Goal: Information Seeking & Learning: Learn about a topic

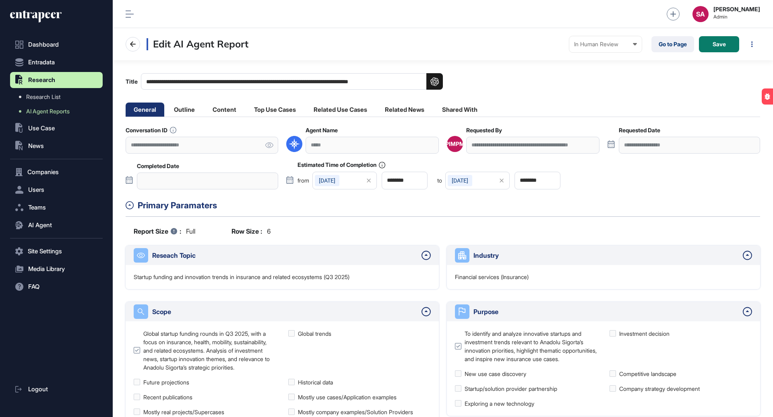
scroll to position [417, 660]
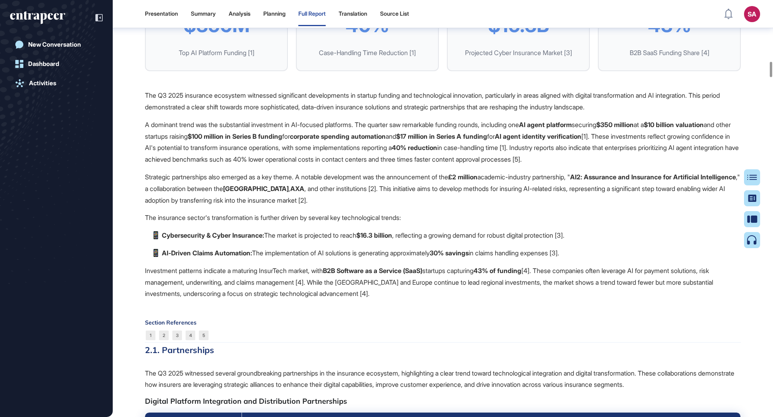
scroll to position [1680, 0]
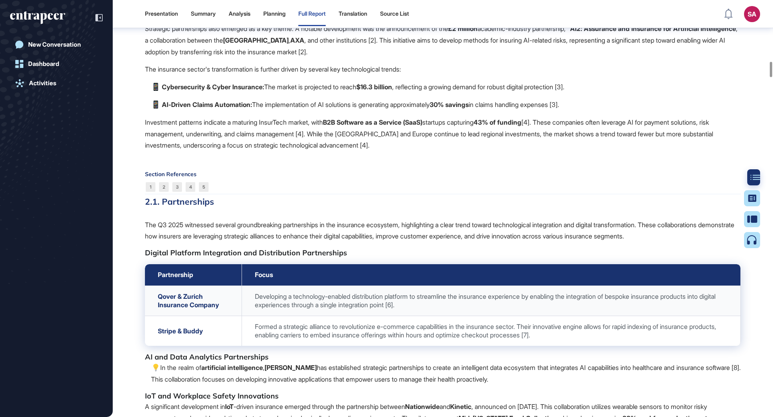
click at [751, 179] on icon at bounding box center [755, 178] width 10 height 6
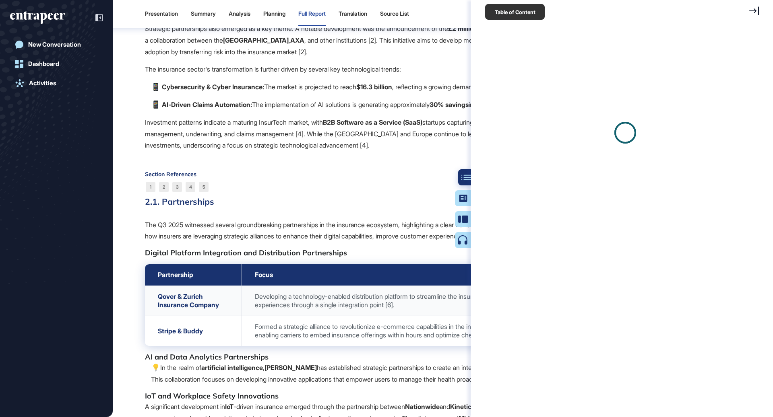
scroll to position [3, 0]
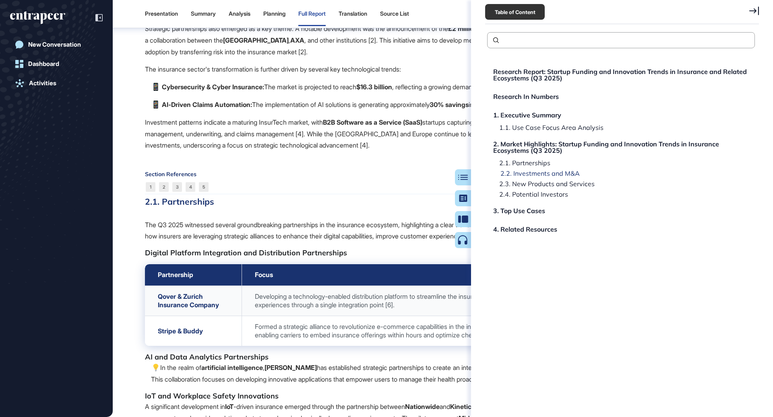
click at [541, 174] on div "2.2. Investments and M&A" at bounding box center [536, 173] width 85 height 6
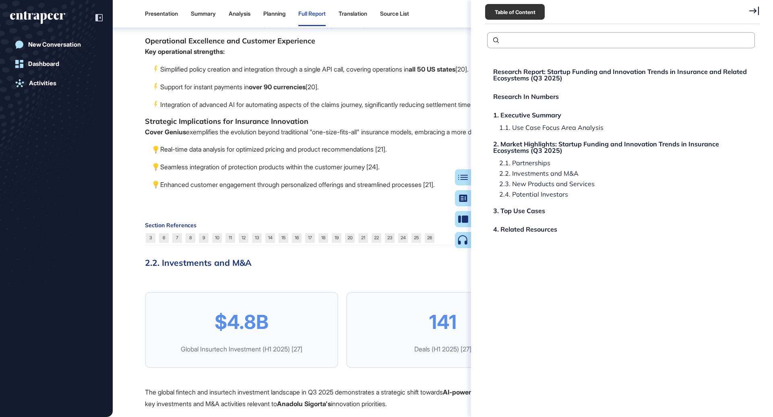
scroll to position [3488, 0]
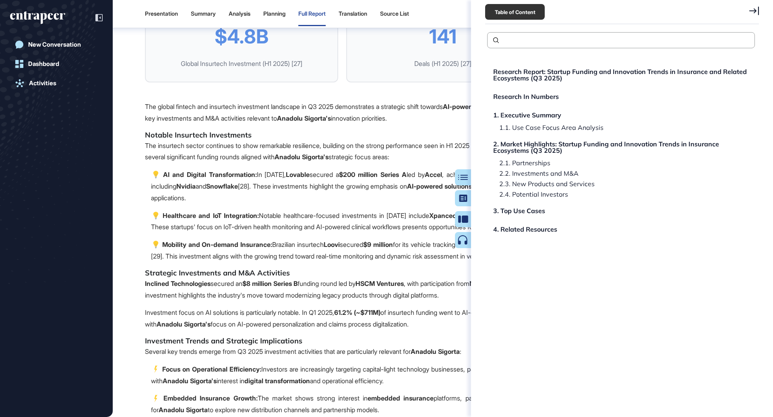
click at [751, 10] on icon at bounding box center [754, 10] width 10 height 9
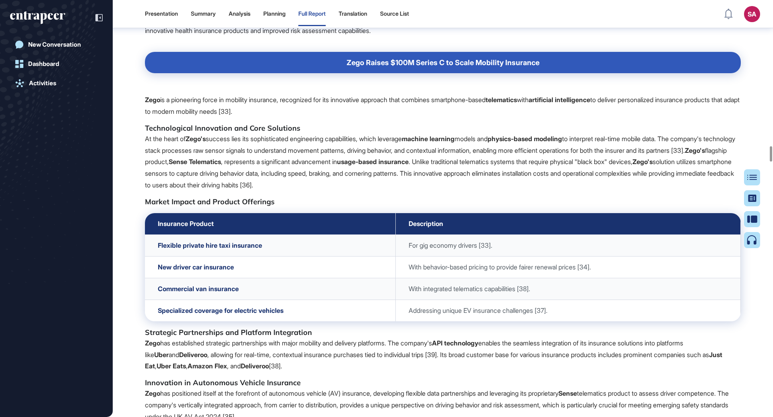
scroll to position [4003, 0]
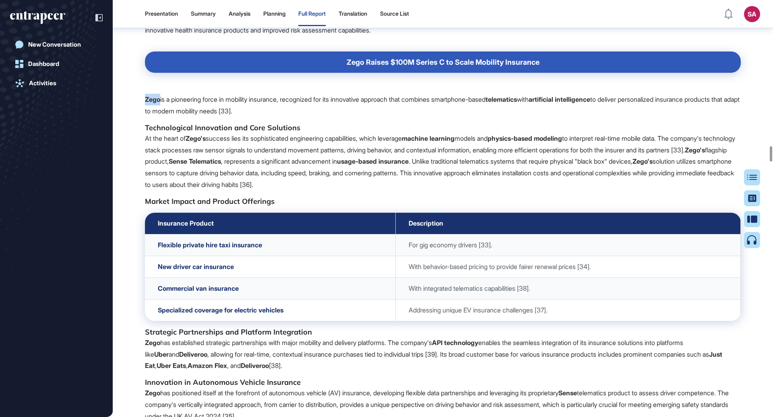
drag, startPoint x: 160, startPoint y: 180, endPoint x: 144, endPoint y: 180, distance: 15.3
click at [145, 103] on strong "Zego" at bounding box center [152, 99] width 15 height 8
copy strong "Zego"
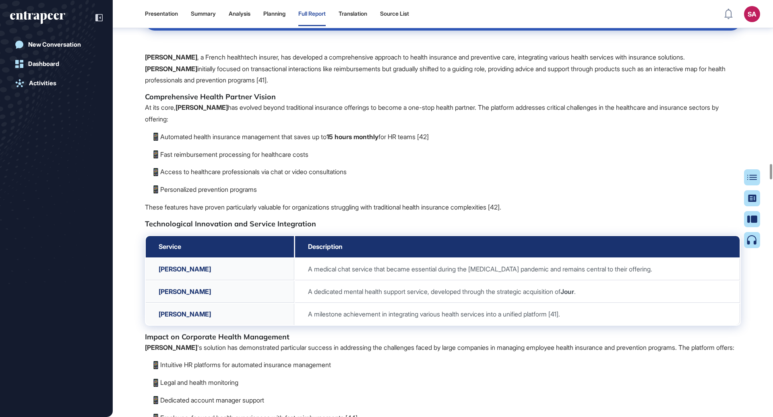
scroll to position [4492, 0]
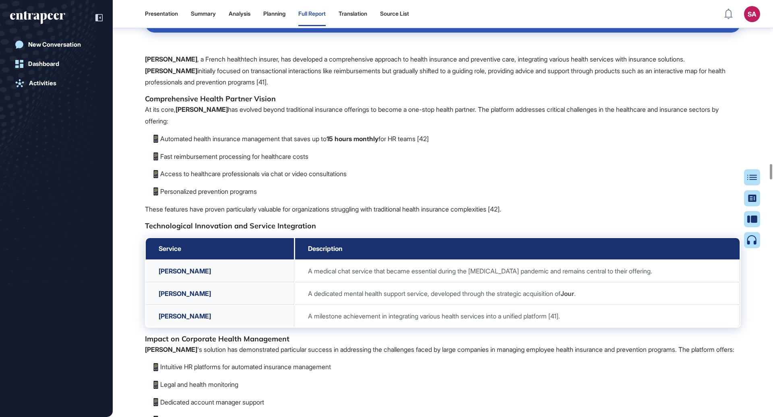
drag, startPoint x: 573, startPoint y: 119, endPoint x: 303, endPoint y: 113, distance: 269.7
click at [303, 33] on th "Alan Secures $150M Series D for Digital Health Insurance Expansion" at bounding box center [443, 21] width 596 height 21
copy div "Alan Secures $150M Series D for Digital Health Insurance Expansion"
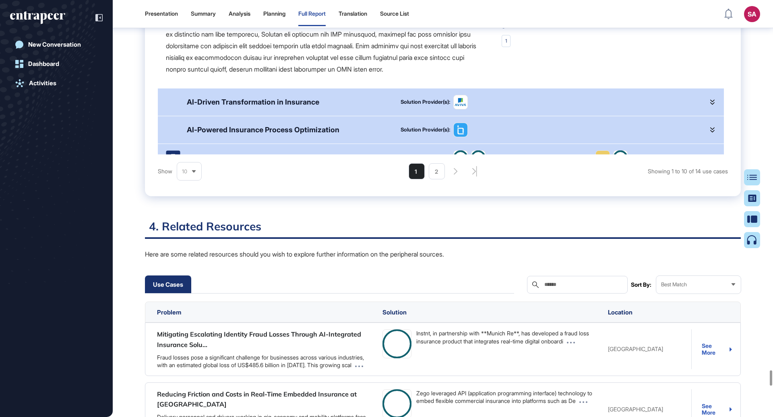
scroll to position [10168, 0]
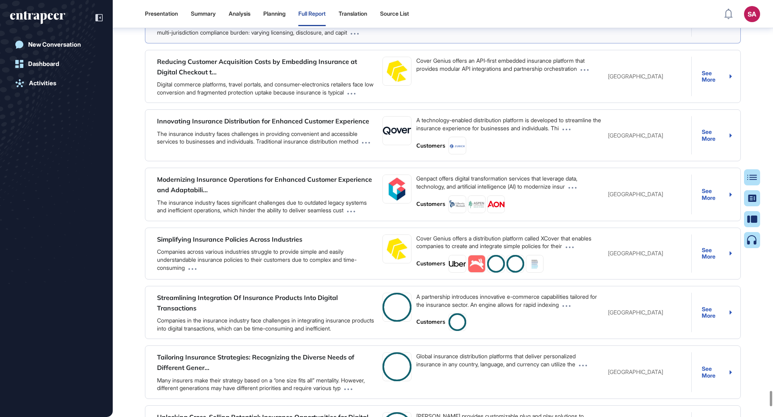
scroll to position [10990, 0]
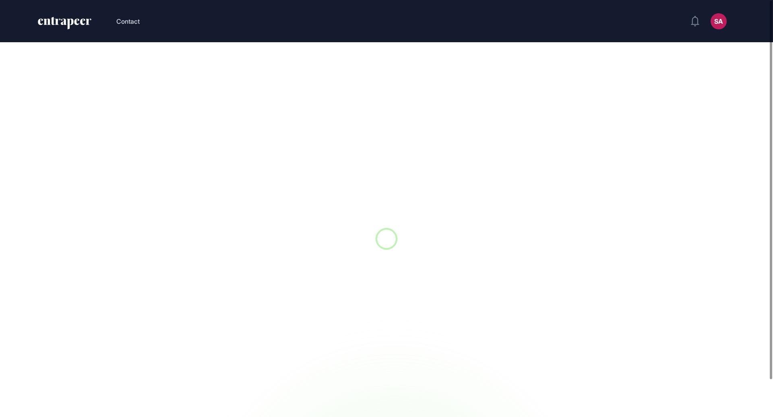
scroll to position [0, 0]
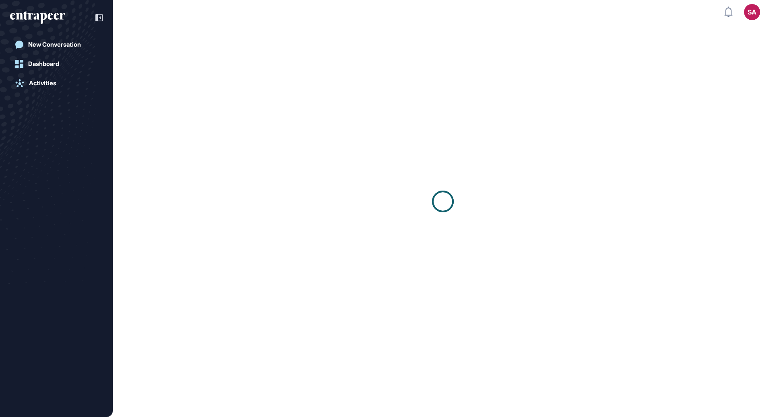
scroll to position [0, 0]
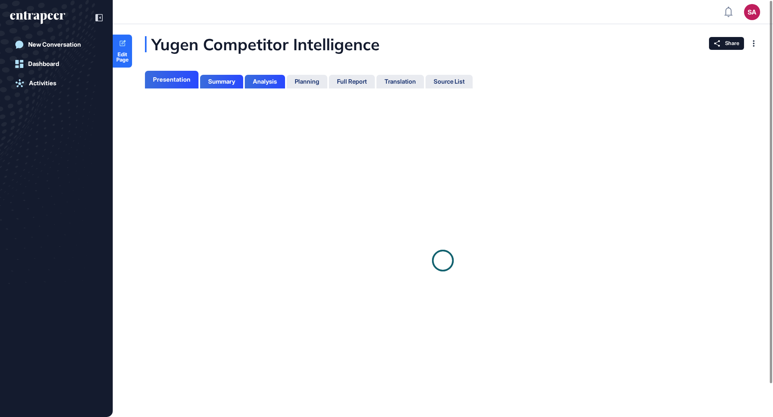
scroll to position [3, 0]
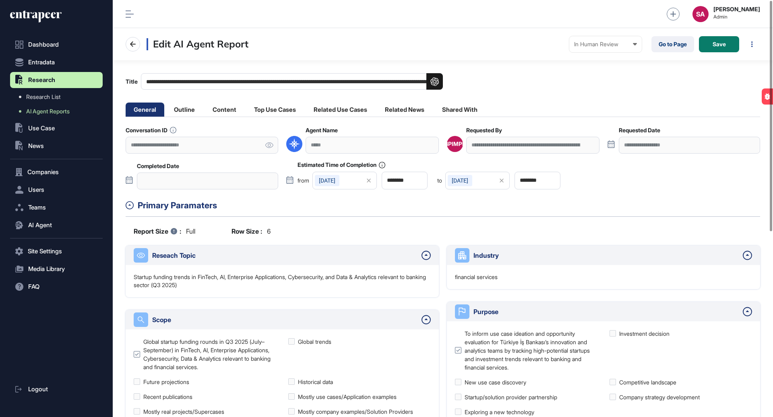
scroll to position [417, 660]
click at [672, 46] on link "Go to Page" at bounding box center [672, 44] width 43 height 16
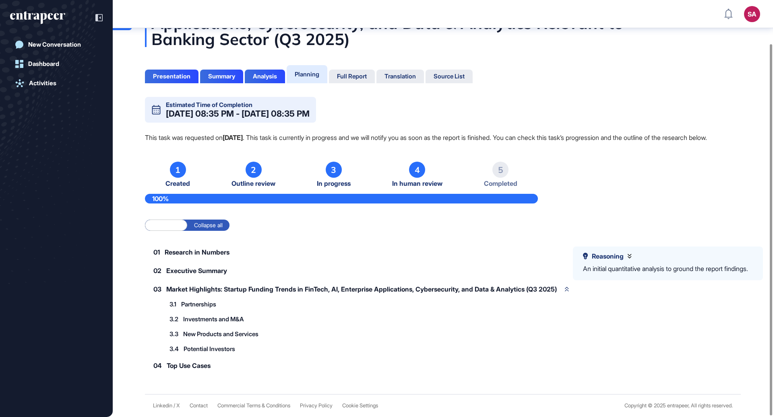
scroll to position [49, 0]
click at [351, 73] on div "Full Report" at bounding box center [352, 76] width 30 height 7
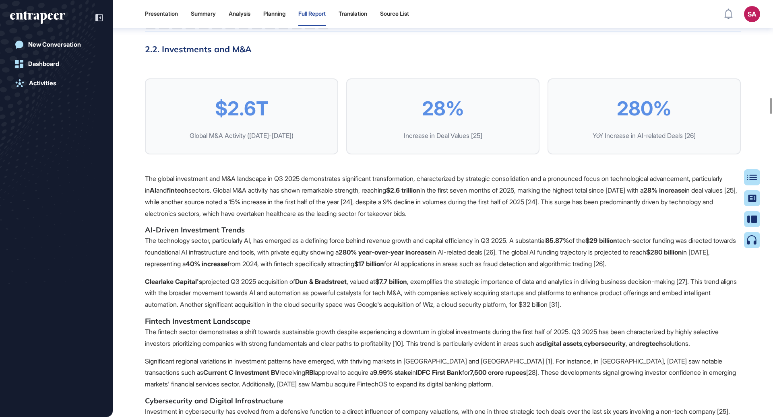
scroll to position [3409, 0]
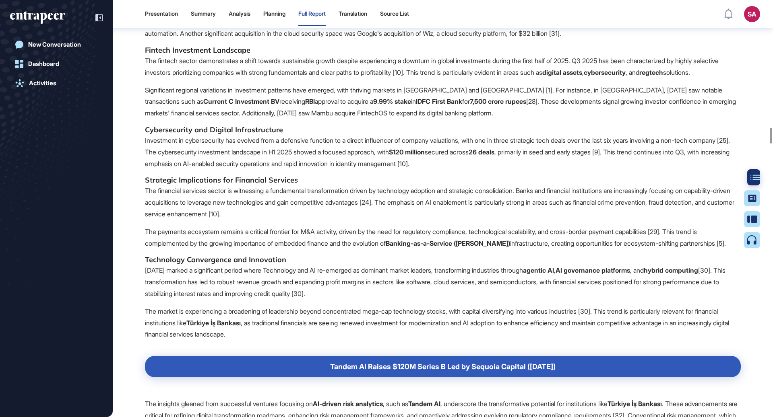
click at [750, 175] on icon at bounding box center [755, 178] width 10 height 6
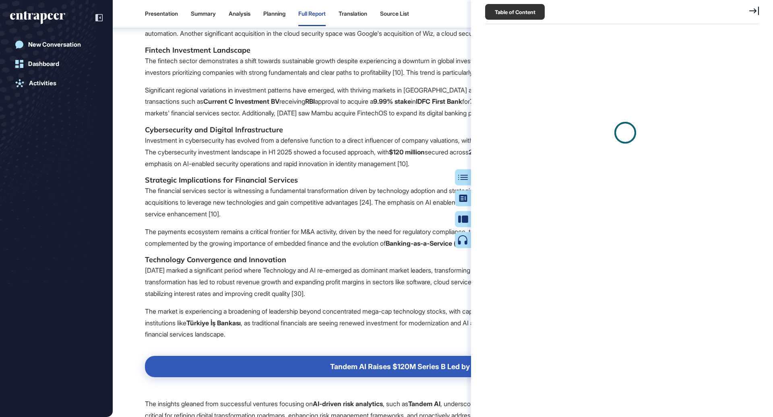
scroll to position [3, 0]
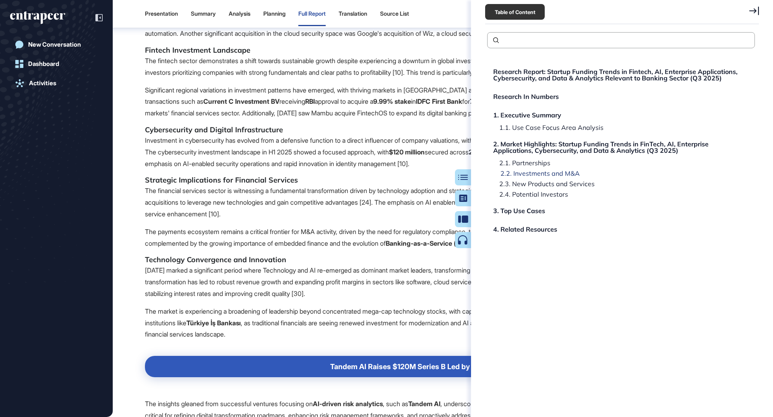
click at [553, 171] on div "2.2. Investments and M&A" at bounding box center [536, 173] width 85 height 6
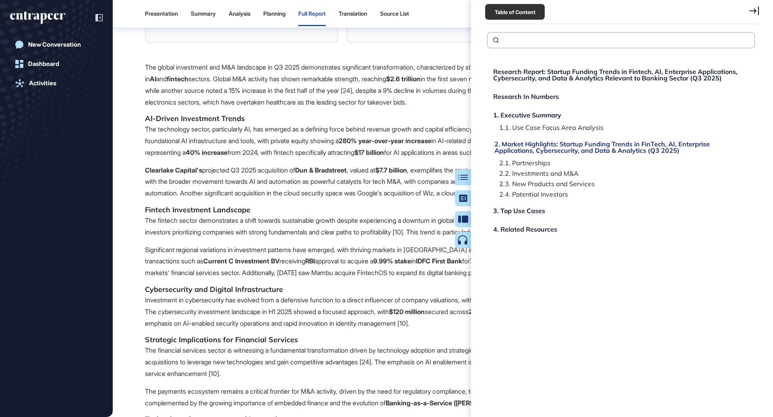
scroll to position [3221, 0]
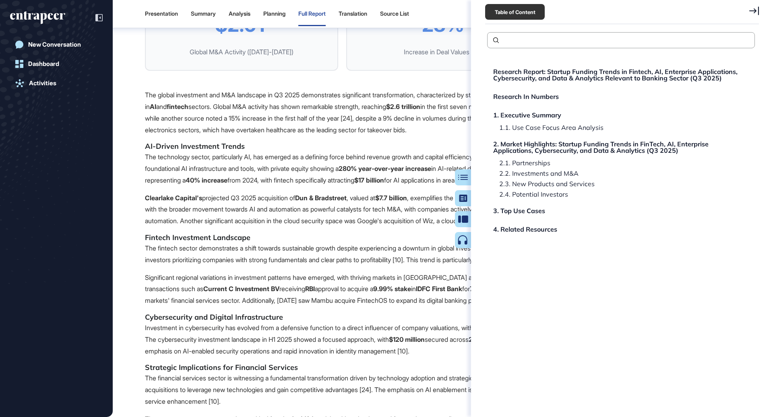
click at [752, 8] on icon at bounding box center [754, 10] width 10 height 9
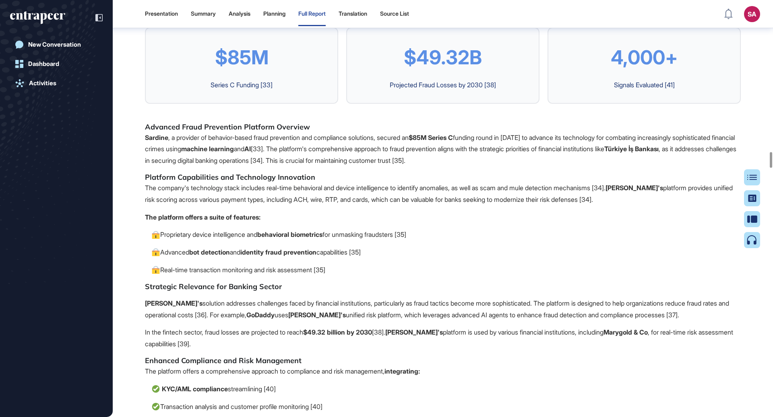
scroll to position [4077, 0]
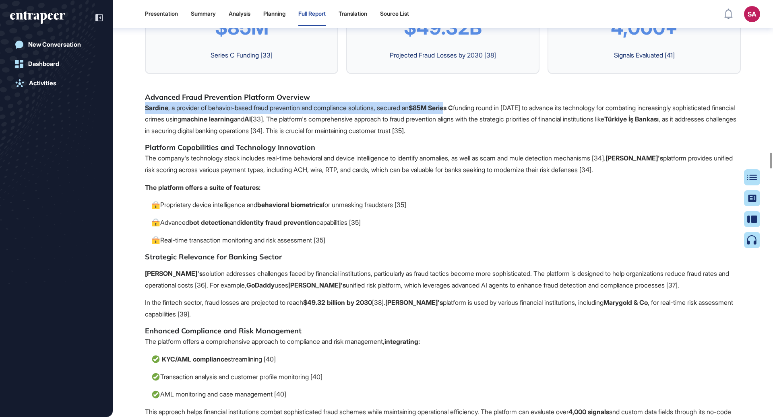
drag, startPoint x: 466, startPoint y: 228, endPoint x: 146, endPoint y: 230, distance: 319.5
click at [146, 137] on p "Sardine , a provider of behavior-based fraud prevention and compliance solution…" at bounding box center [443, 119] width 596 height 35
copy p "Sardine , a provider of behavior-based fraud prevention and compliance solution…"
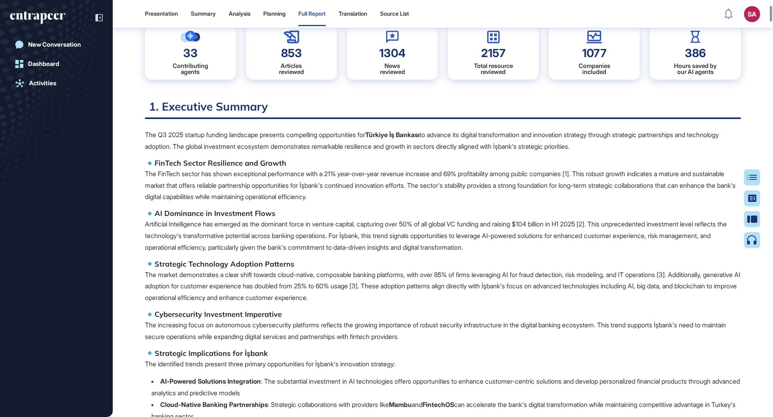
scroll to position [0, 0]
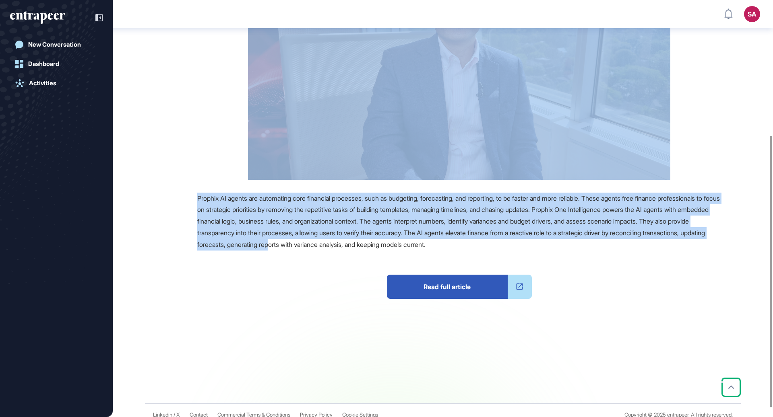
scroll to position [222, 0]
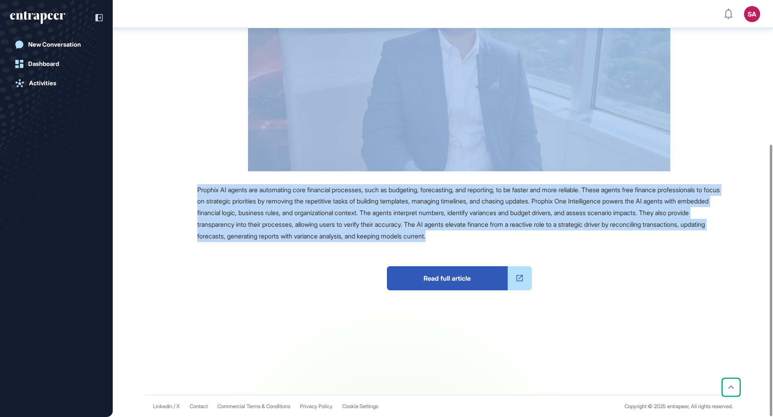
drag, startPoint x: 197, startPoint y: 90, endPoint x: 615, endPoint y: 234, distance: 442.2
click at [615, 234] on main "News [DATE] Major Company Announcement [DATE] Major Company Announcement artifi…" at bounding box center [443, 109] width 658 height 573
click at [460, 277] on span "Read full article" at bounding box center [447, 278] width 121 height 24
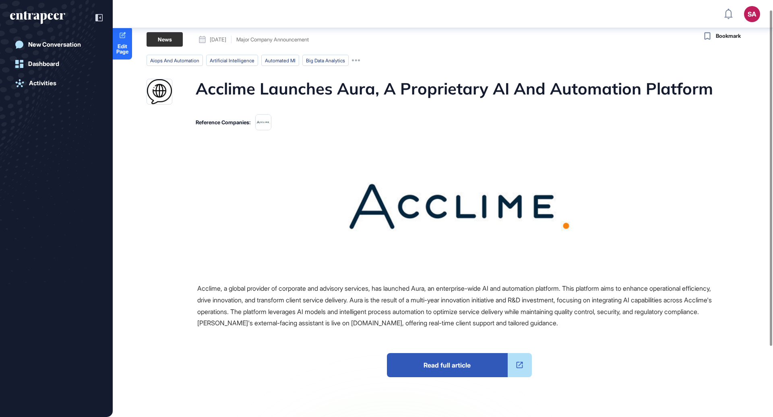
scroll to position [26, 0]
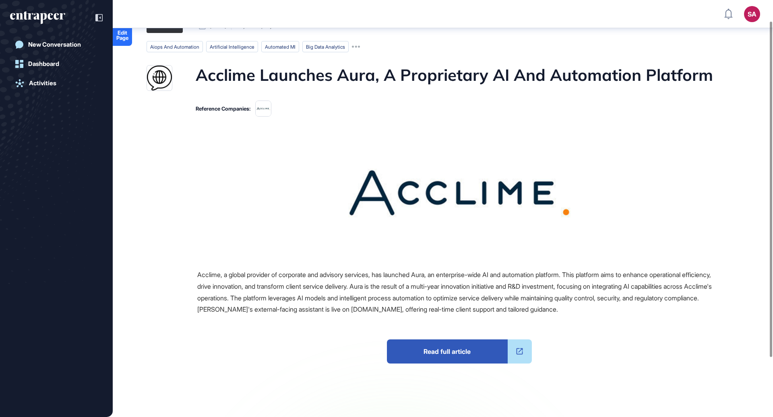
click at [425, 353] on span "Read full article" at bounding box center [447, 352] width 121 height 24
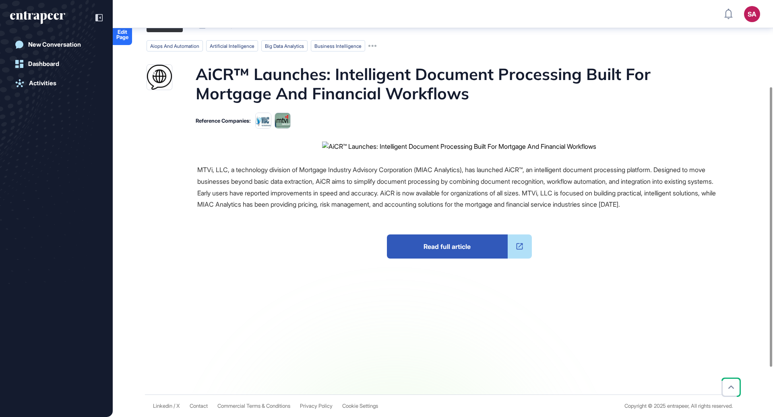
scroll to position [129, 0]
click at [427, 259] on span "Read full article" at bounding box center [447, 247] width 121 height 24
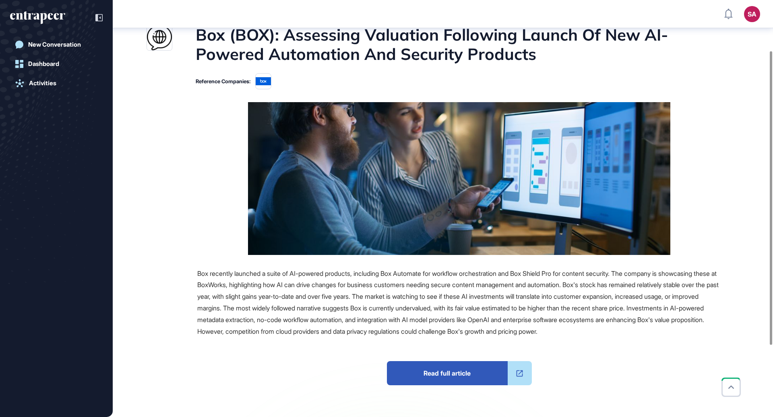
scroll to position [72, 0]
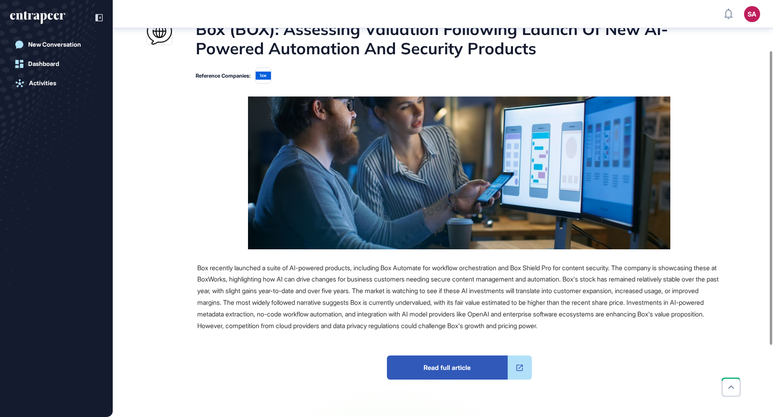
click at [444, 380] on span "Read full article" at bounding box center [447, 368] width 121 height 24
click at [45, 8] on div "New Conversation Dashboard Activities" at bounding box center [56, 208] width 113 height 417
click at [45, 15] on icon "entrapeer-logo" at bounding box center [43, 18] width 7 height 11
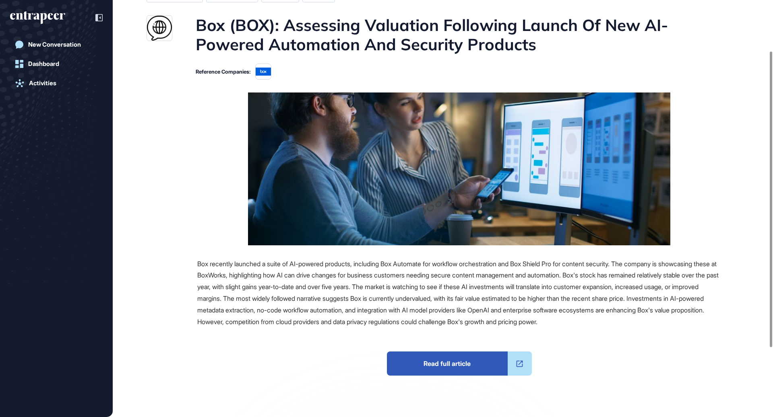
scroll to position [0, 0]
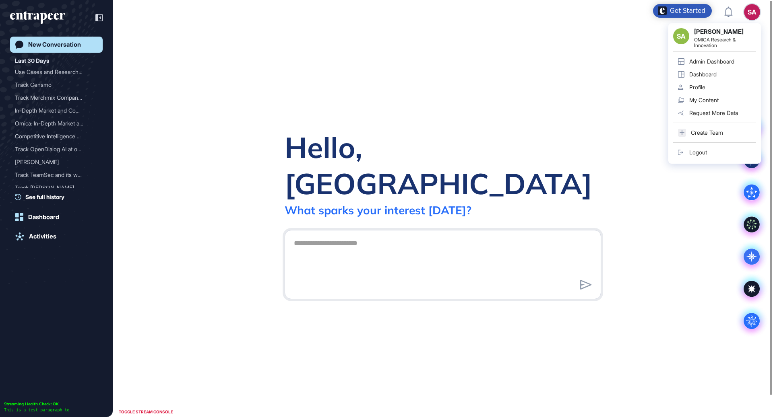
click at [716, 62] on div "Admin Dashboard" at bounding box center [711, 61] width 45 height 6
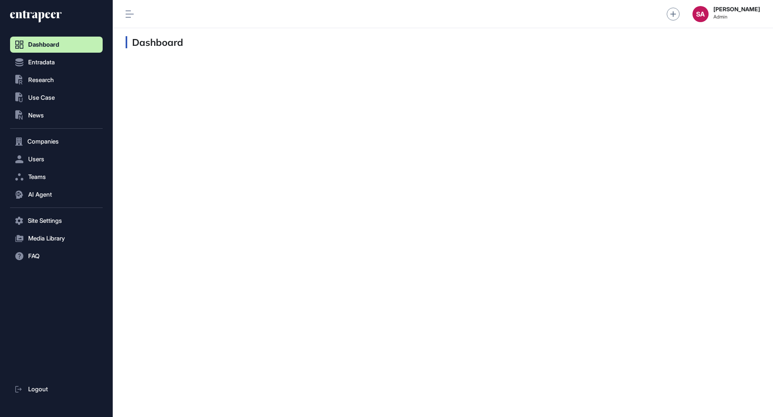
scroll to position [0, 0]
click at [50, 97] on span "Use Case" at bounding box center [41, 98] width 27 height 6
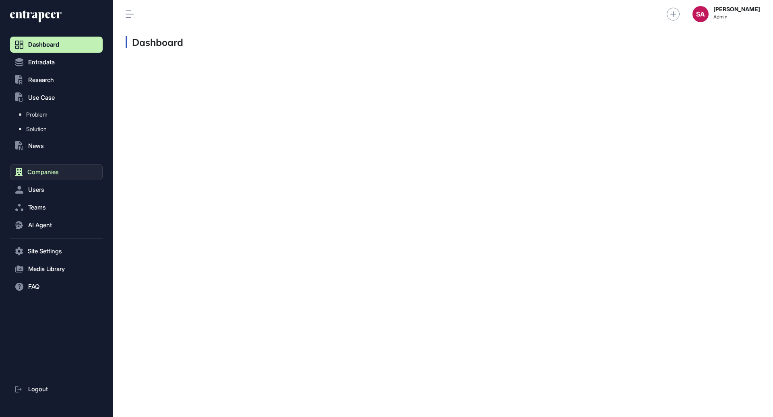
click at [43, 173] on span "Companies" at bounding box center [42, 172] width 31 height 6
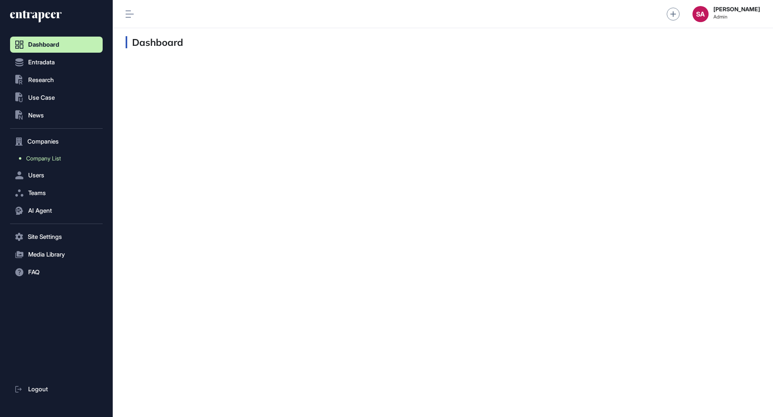
click at [44, 162] on link "Company List" at bounding box center [58, 158] width 89 height 14
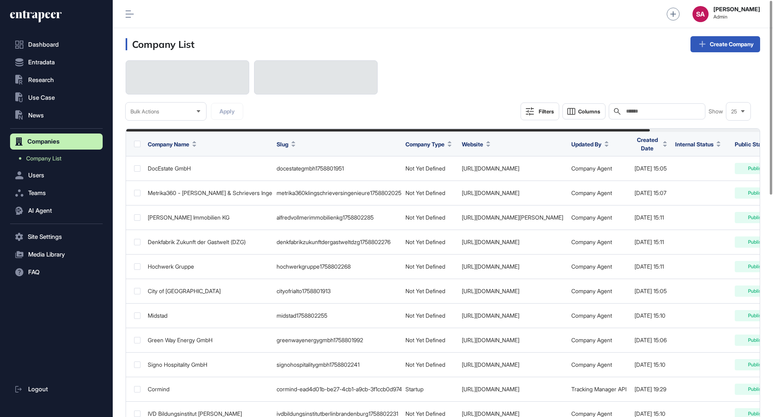
scroll to position [417, 660]
click at [649, 113] on input "text" at bounding box center [662, 111] width 75 height 6
paste input "**********"
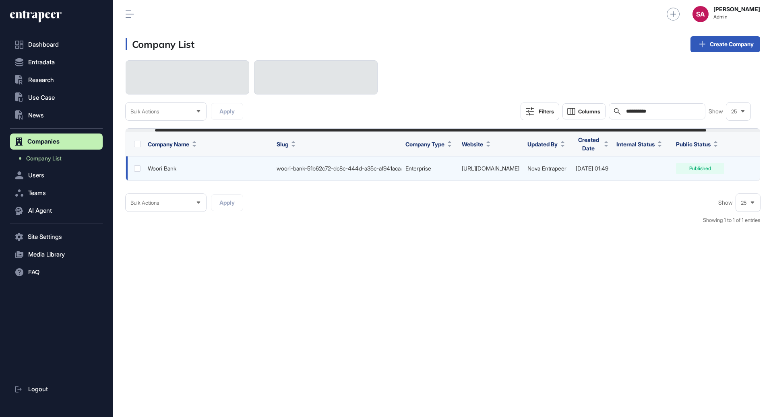
scroll to position [0, 95]
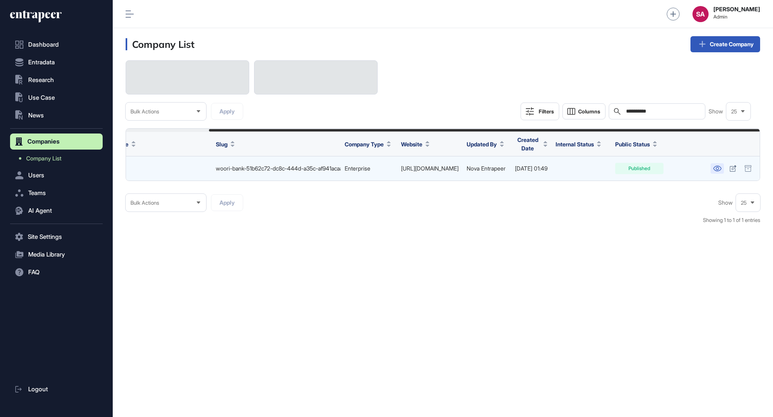
type input "**********"
click at [717, 168] on icon at bounding box center [717, 169] width 8 height 6
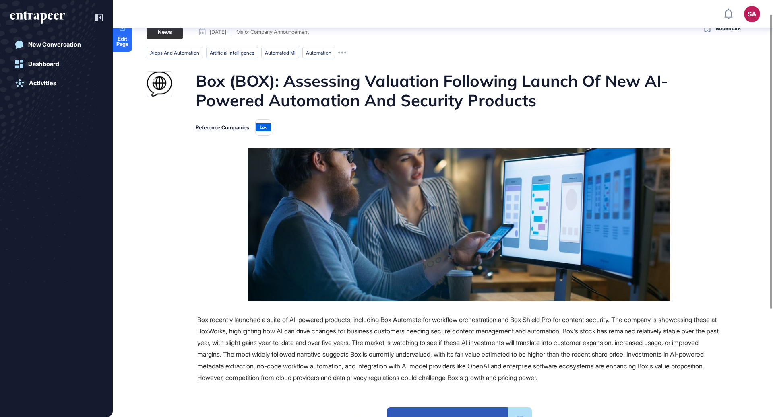
scroll to position [20, 0]
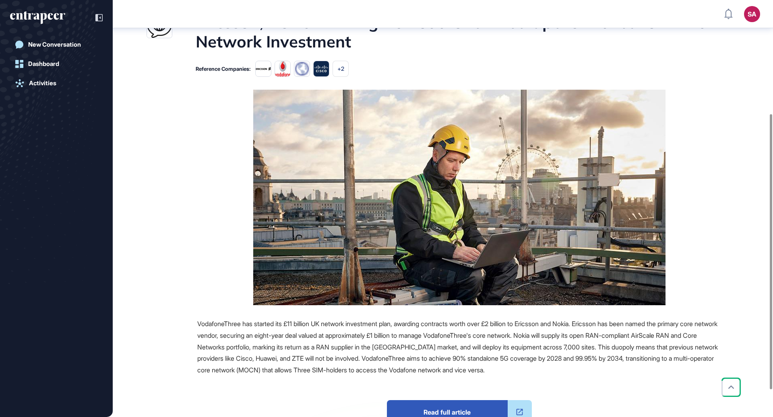
scroll to position [172, 0]
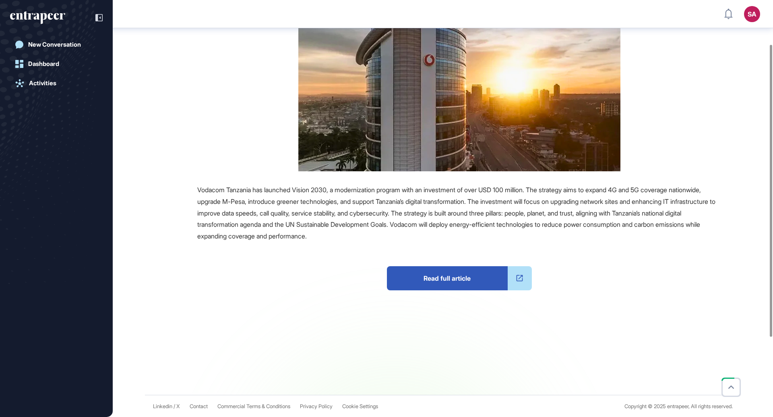
scroll to position [178, 0]
click at [456, 281] on span "Read full article" at bounding box center [447, 278] width 121 height 24
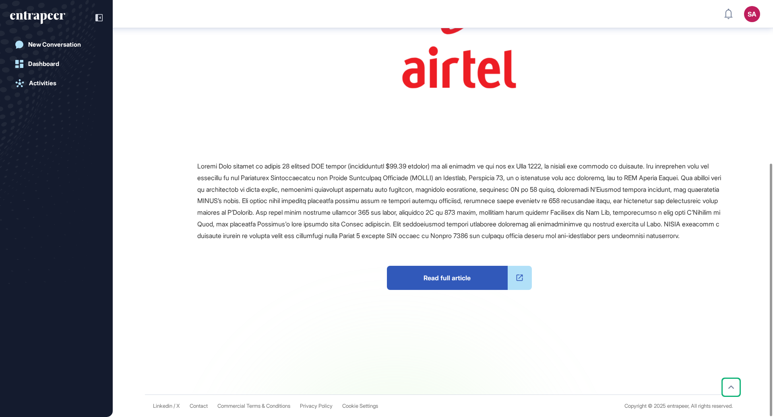
scroll to position [269, 0]
click at [411, 280] on span "Read full article" at bounding box center [447, 278] width 121 height 24
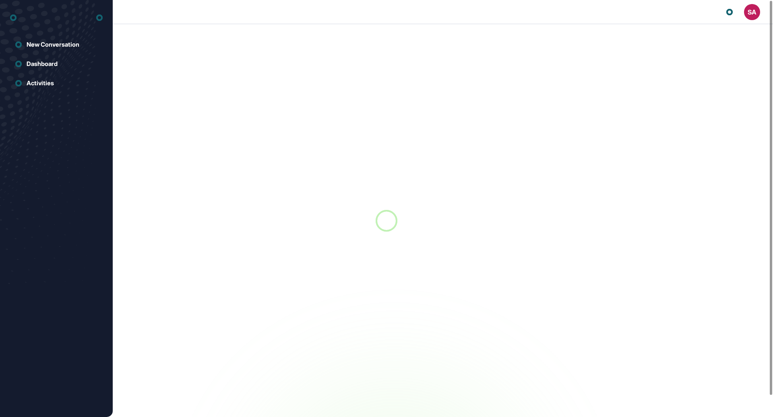
scroll to position [0, 0]
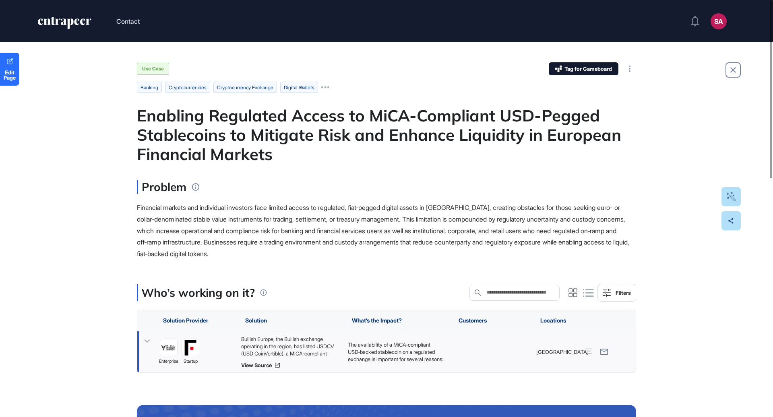
click at [276, 346] on div "Bullish Europe, the Bullish exchange operating in the region, has listed USDCV …" at bounding box center [290, 347] width 99 height 22
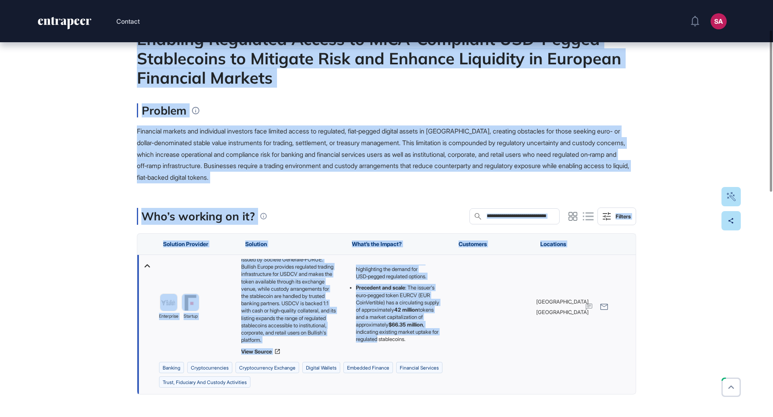
scroll to position [78, 0]
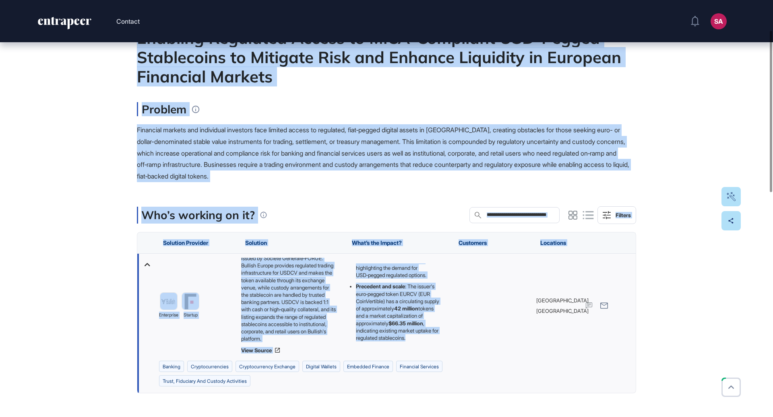
drag, startPoint x: 135, startPoint y: 91, endPoint x: 433, endPoint y: 338, distance: 386.8
copy main "Enabling Regulated Access to MiCA-Compliant USD-Pegged Stablecoins to Mitigate …"
click at [567, 133] on span "Financial markets and individual investors face limited access to regulated, fi…" at bounding box center [383, 153] width 492 height 54
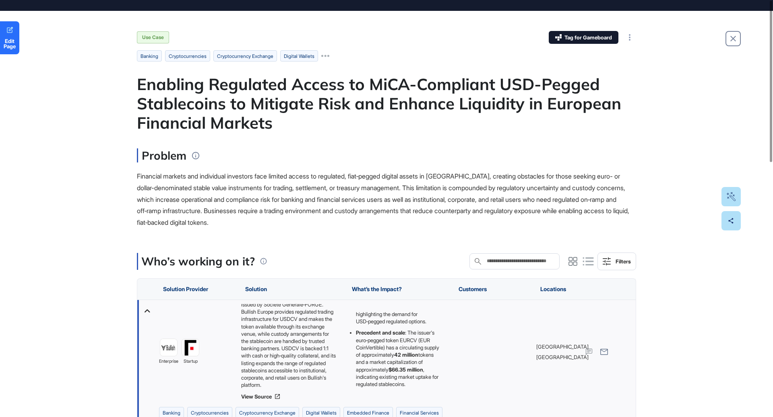
scroll to position [0, 0]
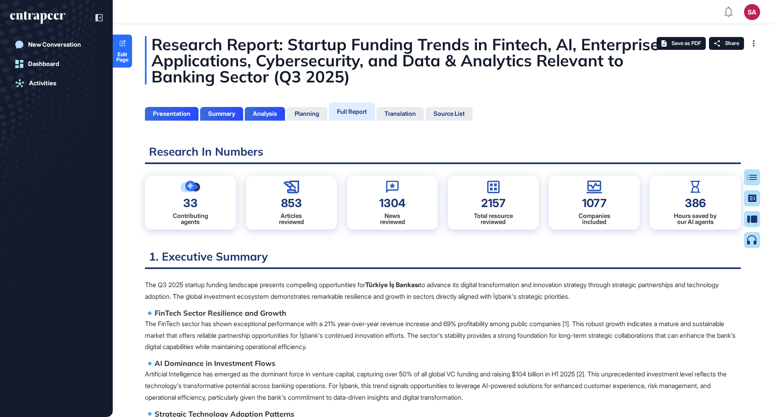
scroll to position [3, 0]
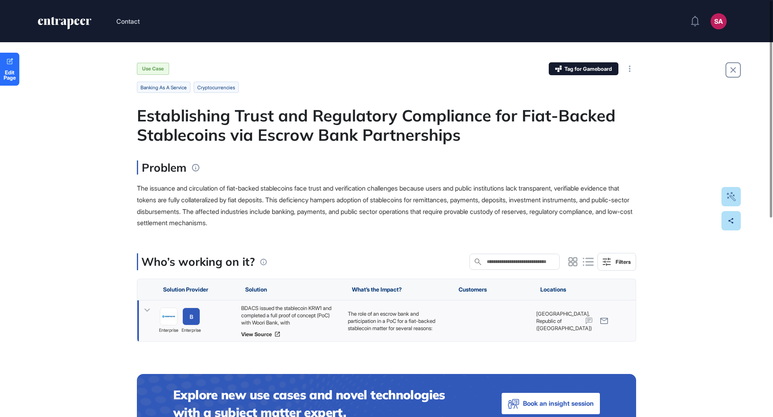
click at [318, 306] on div "BDACS issued the stablecoin KRW1 and completed a full proof of concept (PoC) wi…" at bounding box center [290, 316] width 99 height 22
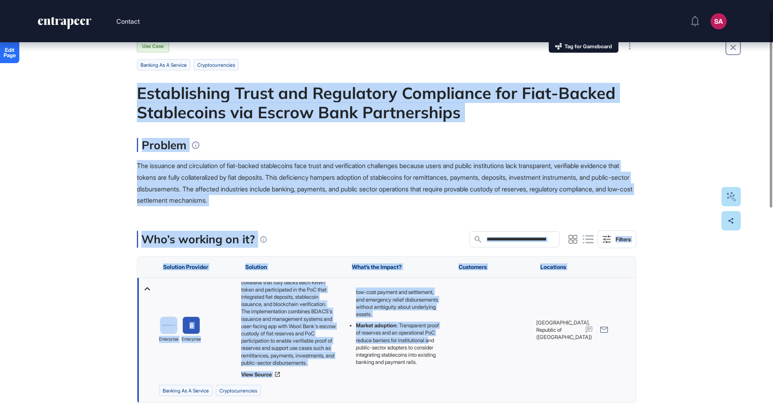
scroll to position [160, 0]
drag, startPoint x: 139, startPoint y: 93, endPoint x: 414, endPoint y: 370, distance: 390.7
click at [414, 370] on main "Use Case Tag for Gameboard Build Partner Invest Acquire banking as a service cr…" at bounding box center [386, 399] width 499 height 719
copy main "Establishing Trust and Regulatory Compliance for Fiat-Backed Stablecoins via Es…"
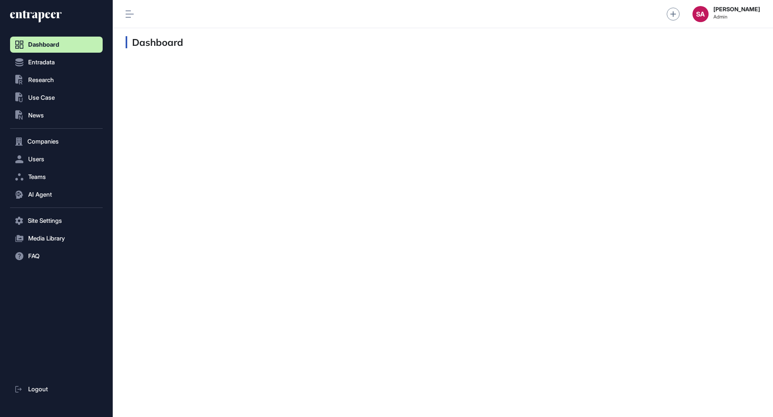
scroll to position [0, 0]
click at [51, 144] on span "Companies" at bounding box center [42, 141] width 31 height 6
click at [46, 157] on span "Company List" at bounding box center [43, 158] width 35 height 6
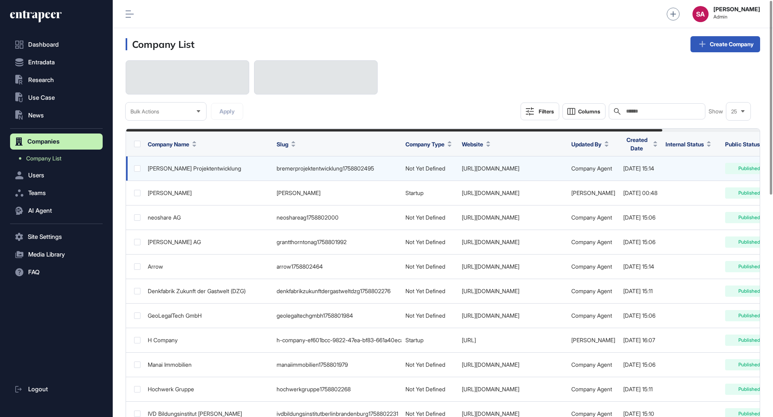
scroll to position [417, 660]
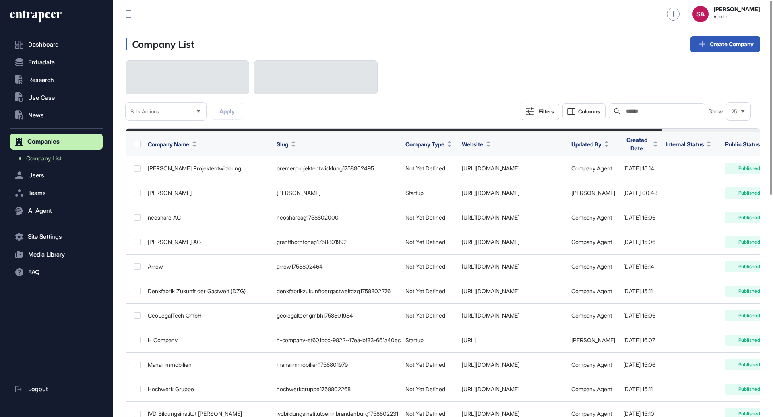
click at [664, 109] on input "text" at bounding box center [662, 111] width 75 height 6
paste input "********"
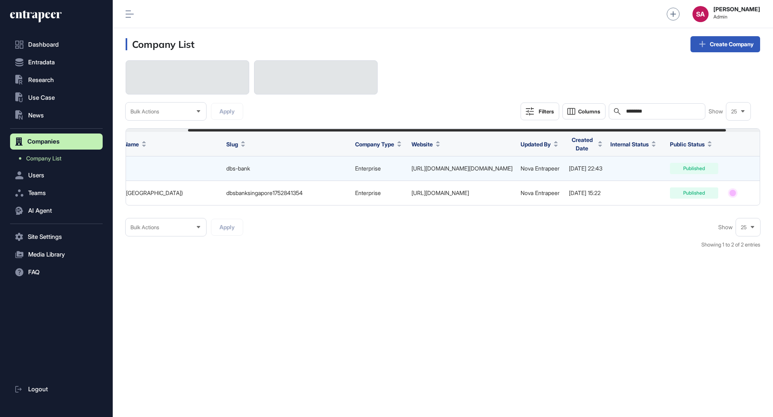
scroll to position [0, 113]
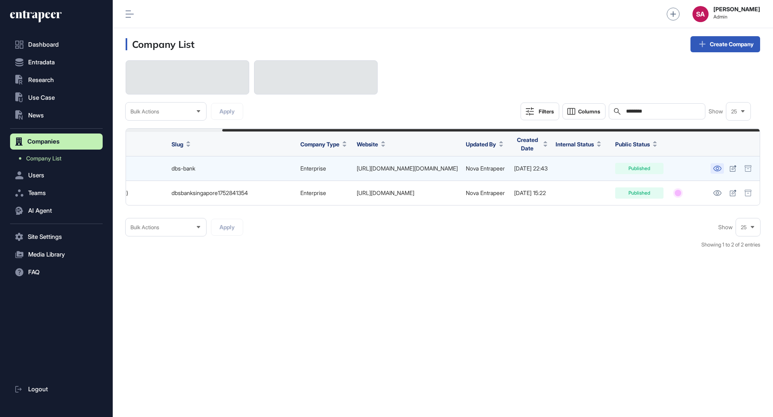
click at [717, 169] on icon at bounding box center [717, 169] width 8 height 6
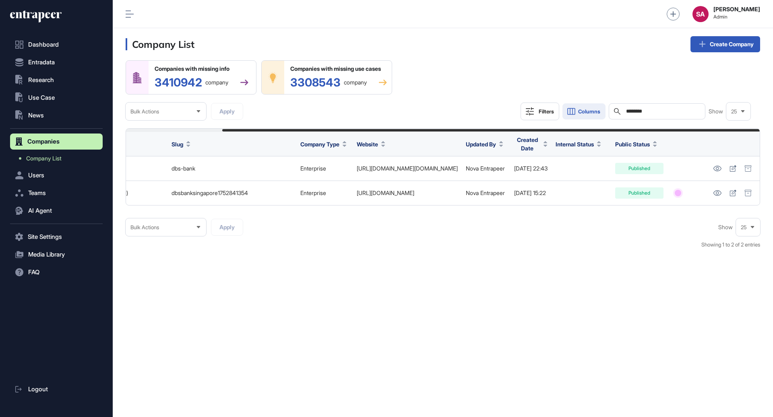
drag, startPoint x: 663, startPoint y: 112, endPoint x: 603, endPoint y: 110, distance: 60.4
click at [603, 110] on div "Filters Columns Search ******** Show 25" at bounding box center [635, 112] width 230 height 18
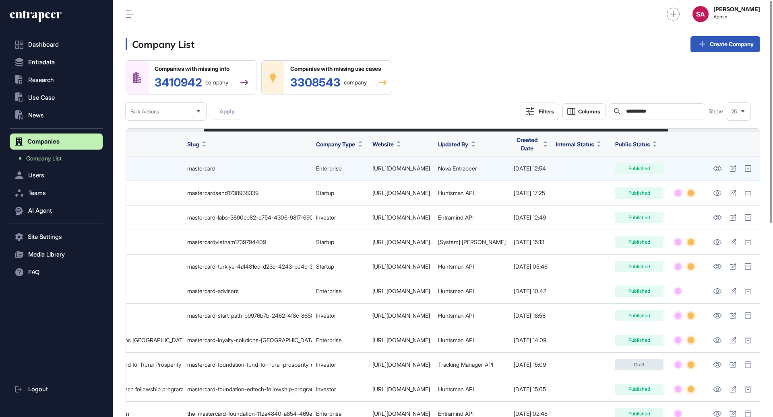
scroll to position [0, 231]
type input "**********"
click at [714, 166] on icon at bounding box center [717, 169] width 8 height 6
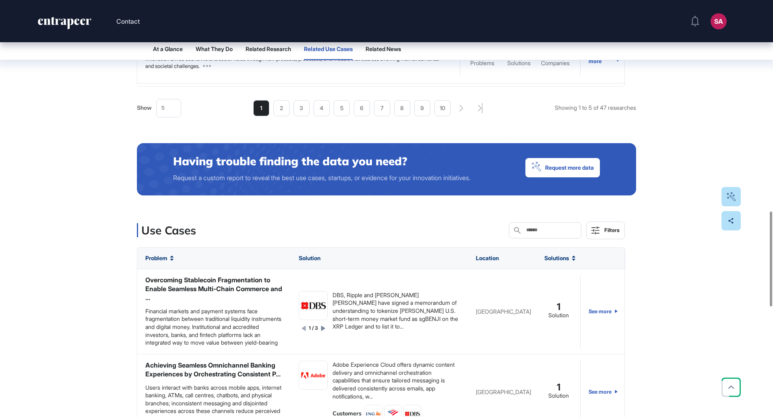
scroll to position [1027, 0]
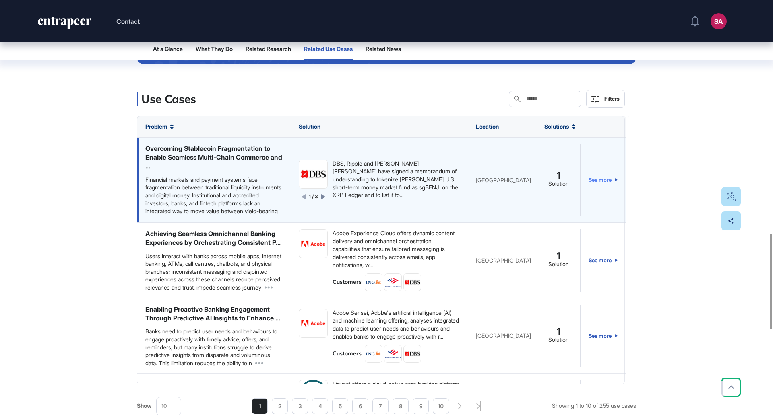
click at [607, 177] on link "See more" at bounding box center [602, 180] width 29 height 72
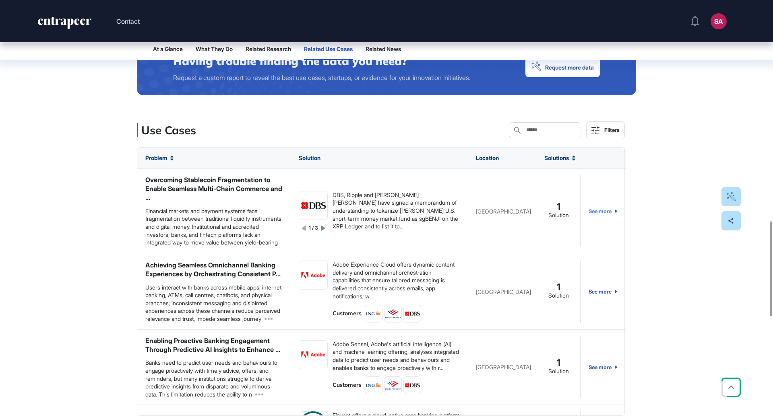
scroll to position [947, 0]
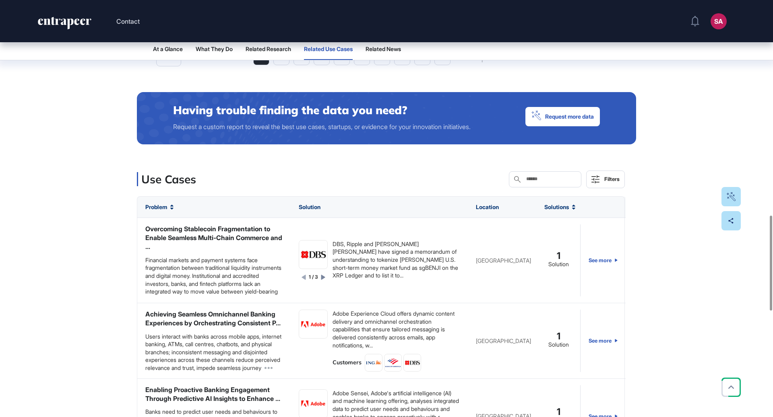
click at [540, 174] on div "Search" at bounding box center [545, 179] width 72 height 16
type input "**********"
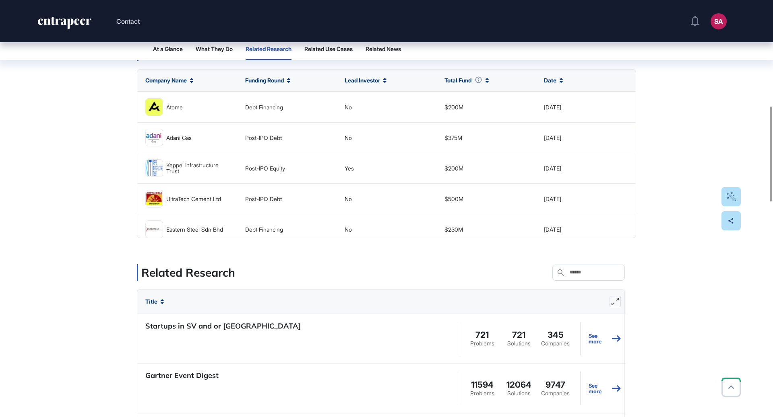
scroll to position [0, 0]
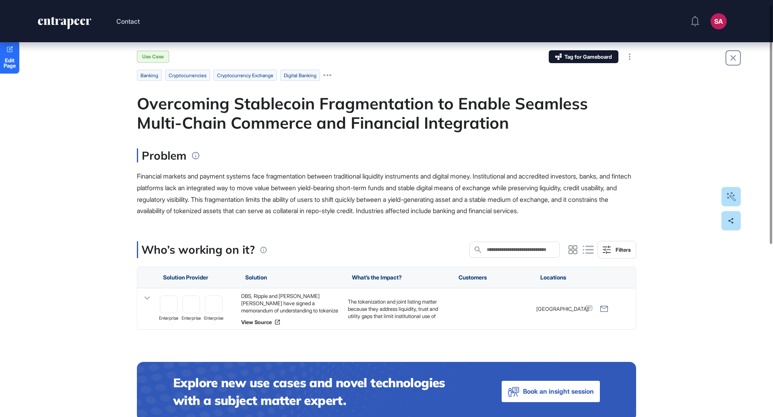
scroll to position [13, 0]
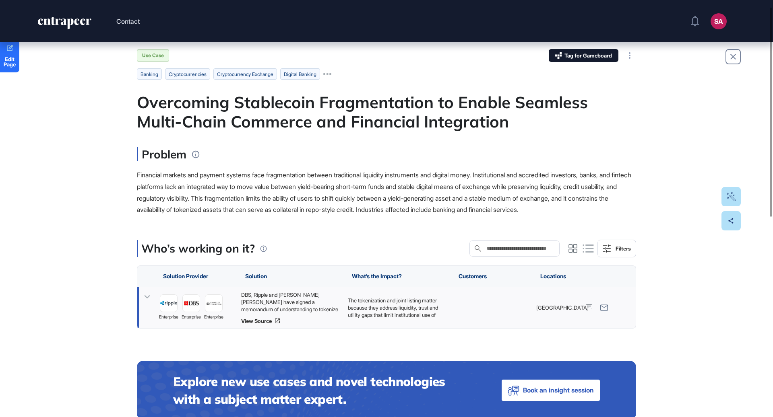
click at [289, 311] on div "DBS, Ripple and [PERSON_NAME] [PERSON_NAME] have signed a memorandum of underst…" at bounding box center [290, 302] width 99 height 22
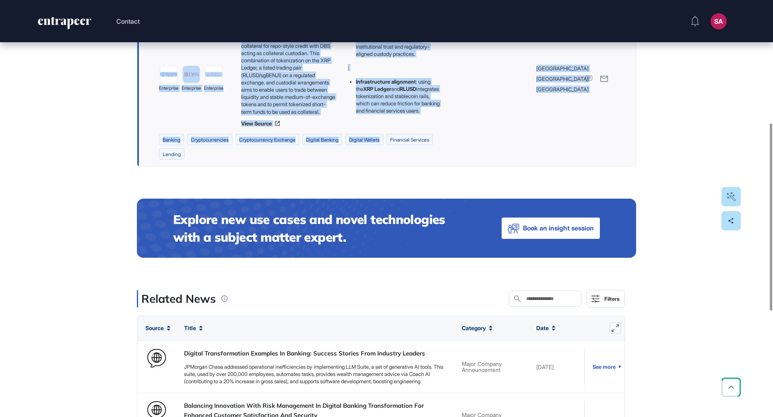
scroll to position [274, 0]
drag, startPoint x: 128, startPoint y: 109, endPoint x: 415, endPoint y: 140, distance: 288.6
click at [415, 142] on div "Edit Page Use Case Tag for Gameboard Build Partner Invest Acquire banking crypt…" at bounding box center [386, 194] width 773 height 852
copy main "Loremipsum Dolorsitam Consecteturad el Seddoe Temporin Utlab-Etdol Magnaali eni…"
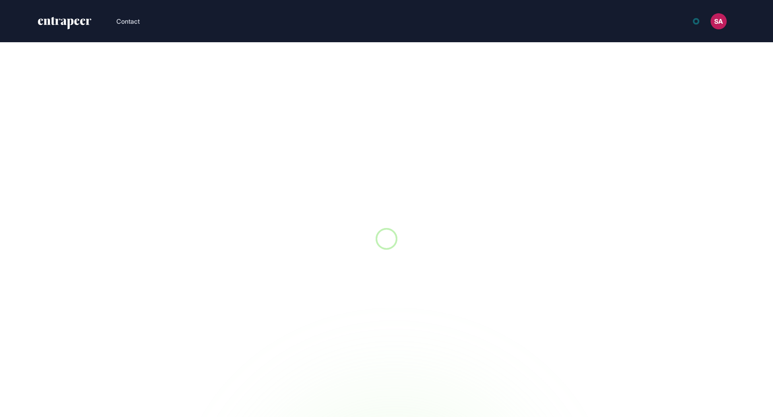
scroll to position [0, 0]
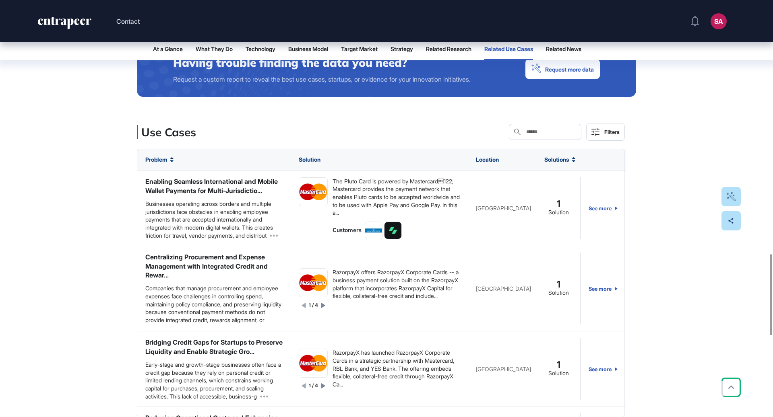
click at [525, 134] on input "text" at bounding box center [550, 132] width 51 height 6
type input "*****"
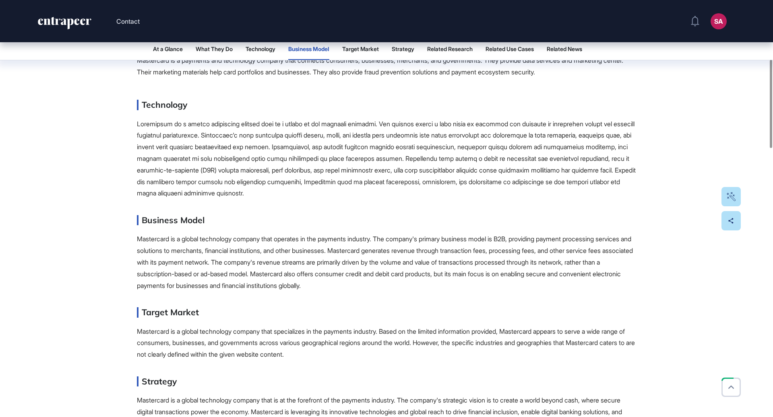
scroll to position [280, 0]
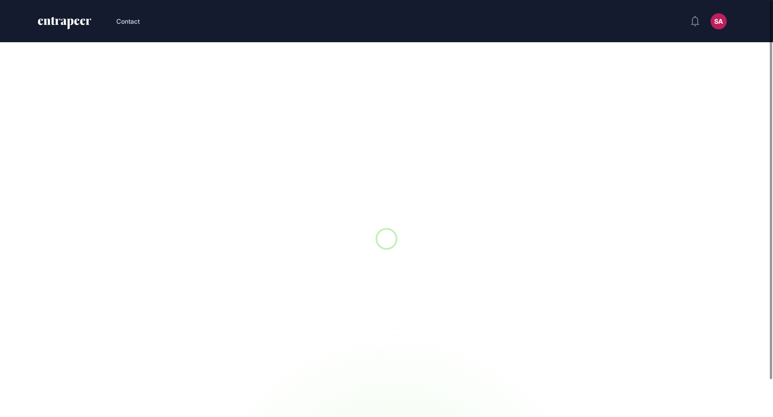
scroll to position [0, 0]
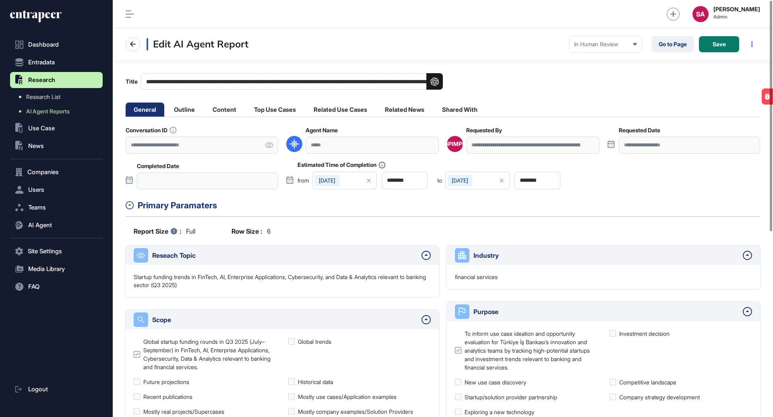
scroll to position [0, 0]
click at [233, 109] on li "Content" at bounding box center [224, 110] width 40 height 14
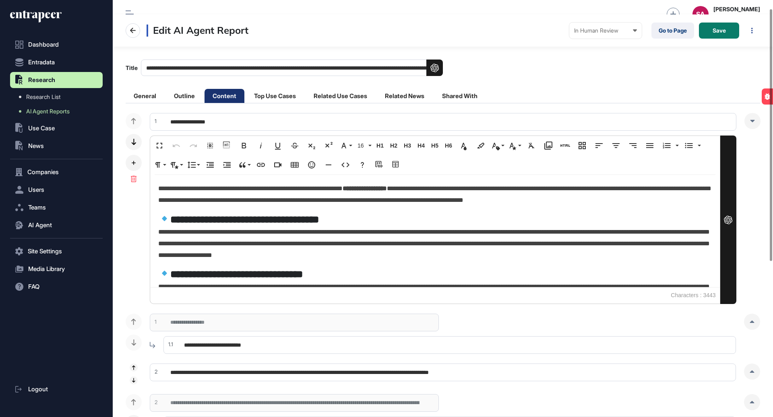
scroll to position [93, 0]
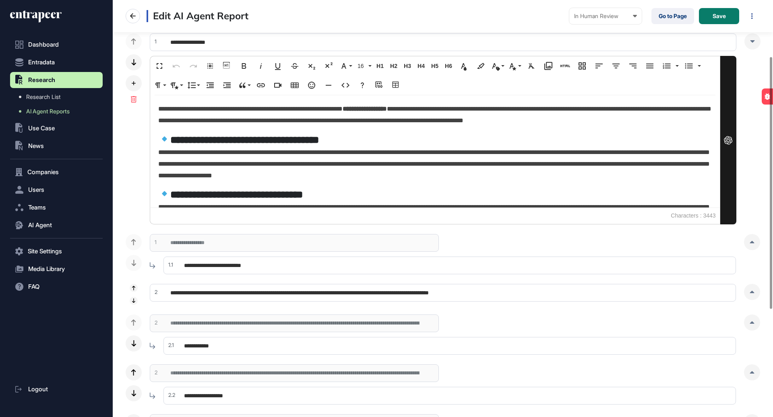
click at [290, 264] on input "**********" at bounding box center [449, 266] width 572 height 18
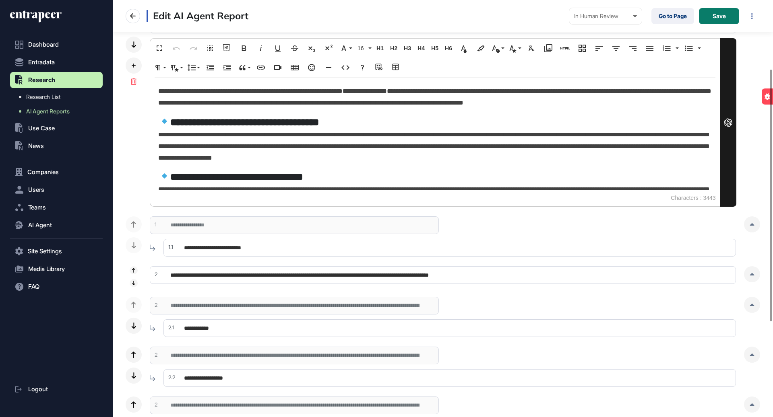
scroll to position [114, 0]
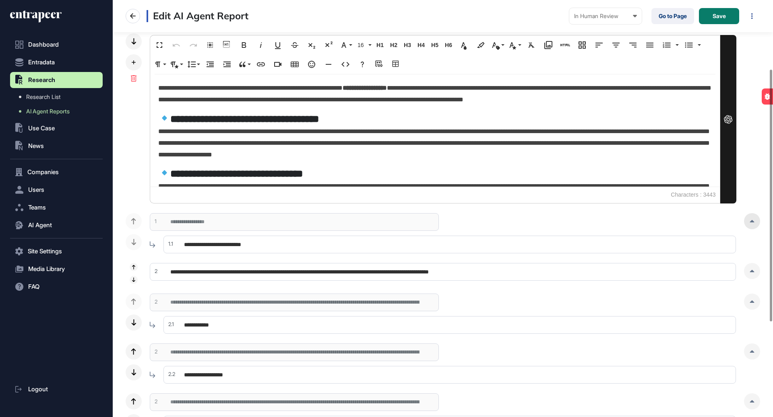
click at [753, 222] on div at bounding box center [752, 221] width 16 height 16
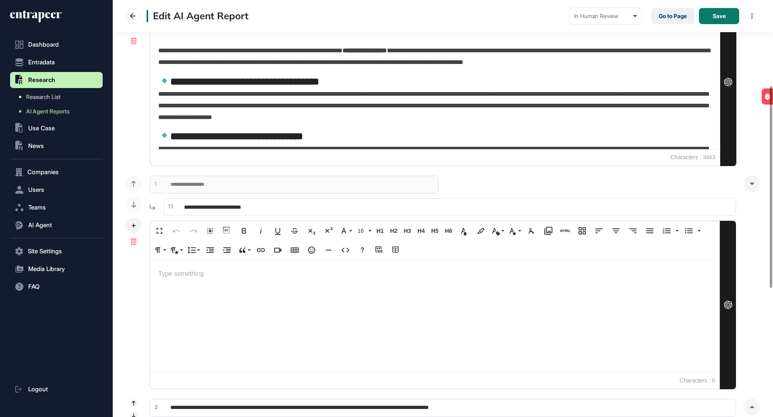
scroll to position [177, 0]
